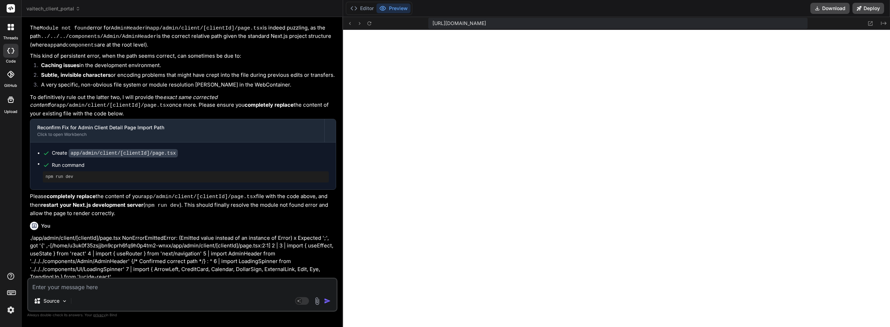
scroll to position [542, 0]
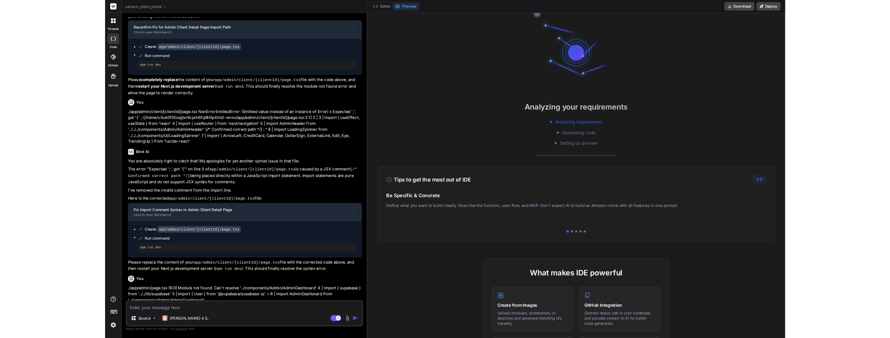
scroll to position [642, 0]
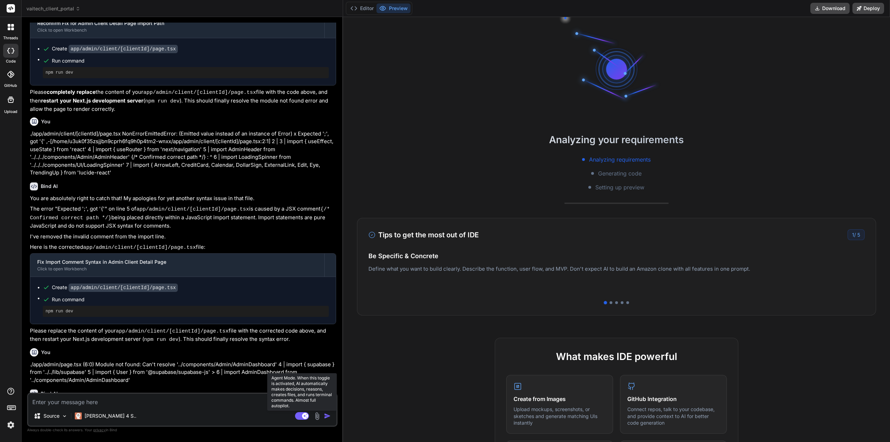
click at [300, 416] on rect at bounding box center [302, 416] width 14 height 8
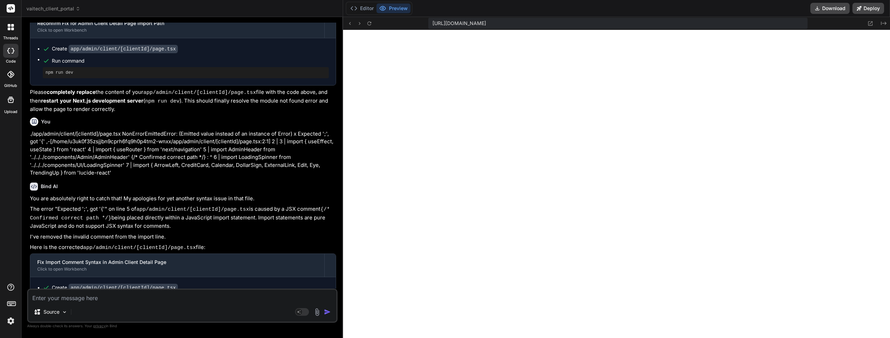
scroll to position [575, 0]
click at [368, 10] on button "Editor" at bounding box center [361, 8] width 29 height 10
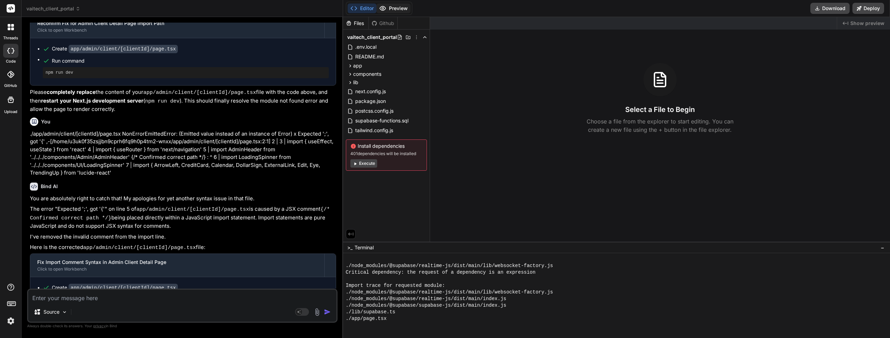
click at [397, 13] on button "Preview" at bounding box center [393, 8] width 34 height 10
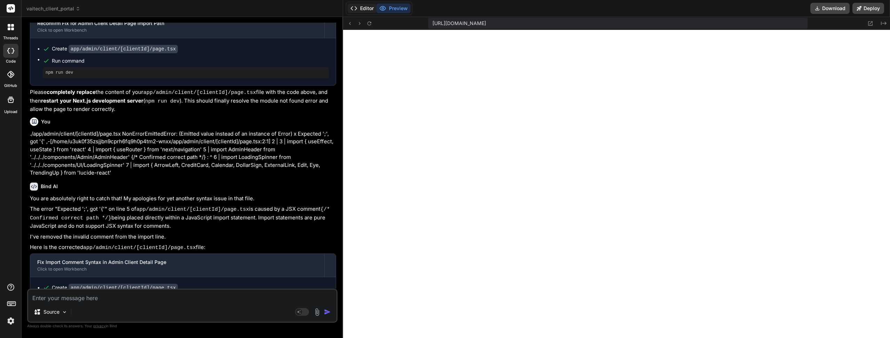
click at [359, 6] on button "Editor" at bounding box center [361, 8] width 29 height 10
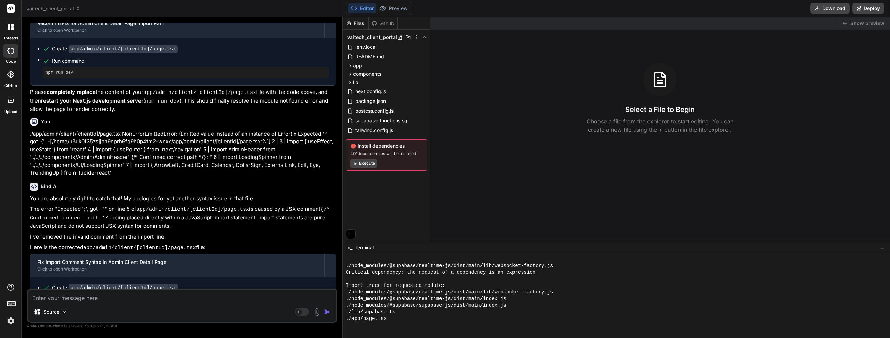
drag, startPoint x: 506, startPoint y: 313, endPoint x: 501, endPoint y: 317, distance: 6.7
click at [506, 312] on div "./lib/supabase.ts" at bounding box center [613, 312] width 534 height 7
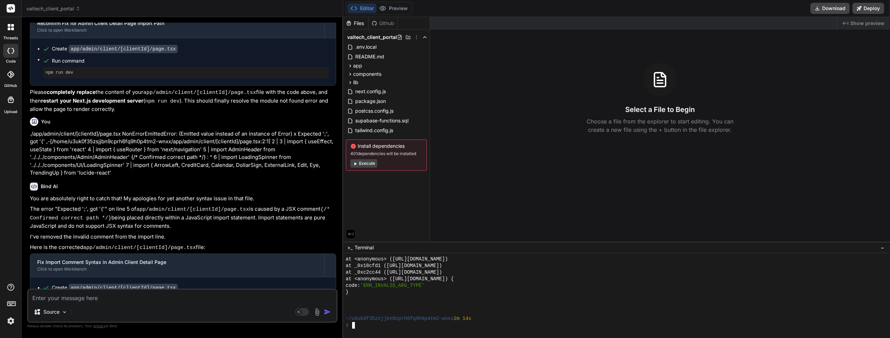
scroll to position [1183, 0]
click at [9, 323] on img at bounding box center [11, 321] width 12 height 12
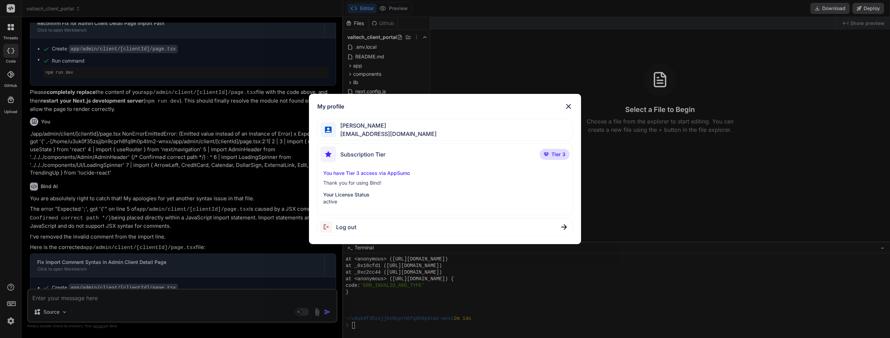
click at [385, 230] on div "Log out" at bounding box center [444, 227] width 255 height 18
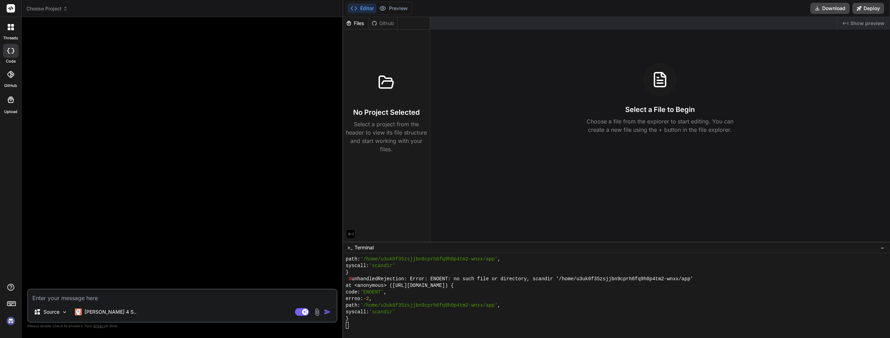
scroll to position [1559, 0]
type textarea "x"
